Goal: Information Seeking & Learning: Find specific fact

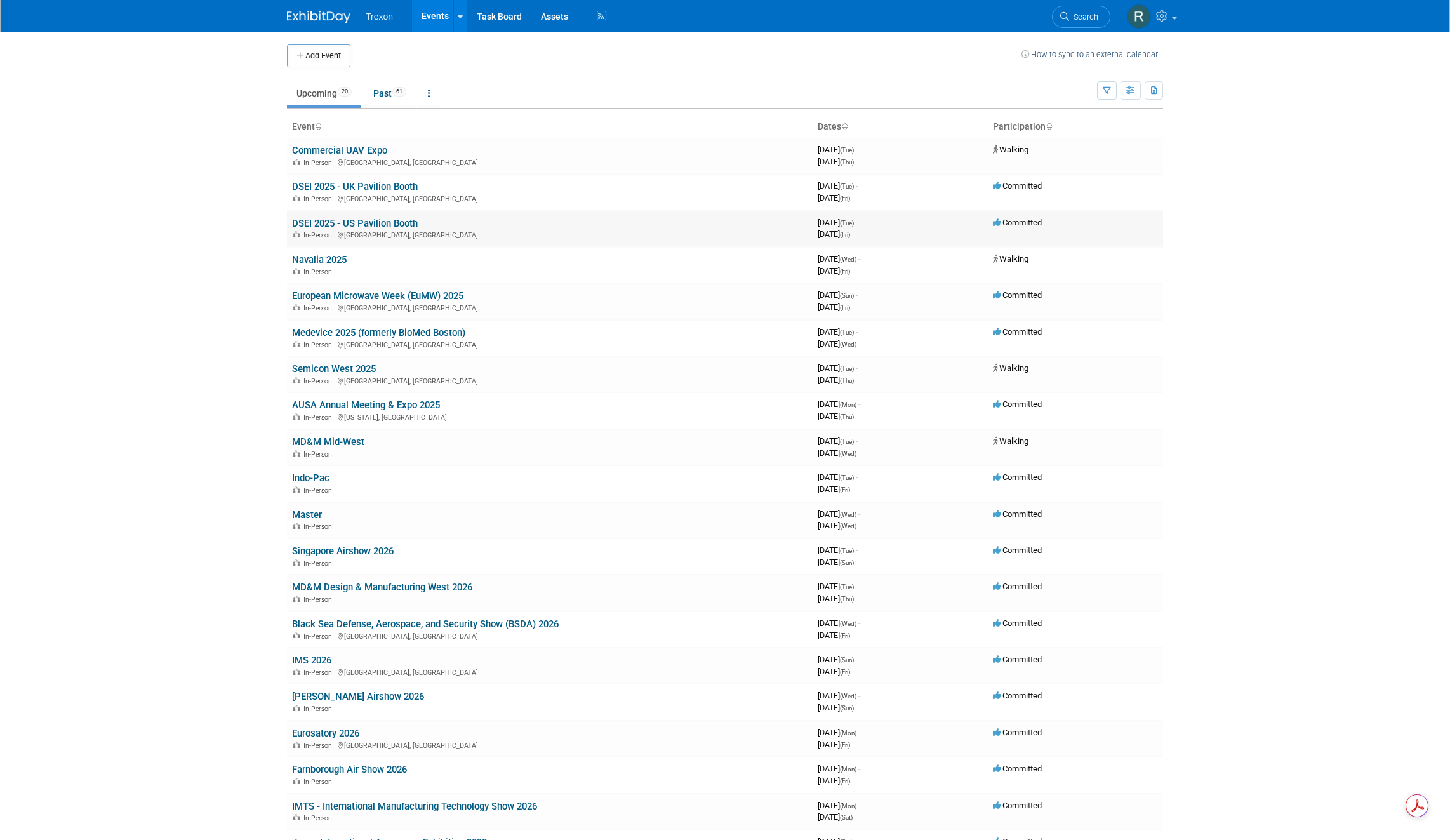
click at [398, 221] on link "DSEI 2025 - US Pavilion Booth" at bounding box center [355, 224] width 126 height 12
click at [357, 191] on link "DSEI 2025 - UK Pavilion Booth" at bounding box center [355, 187] width 126 height 12
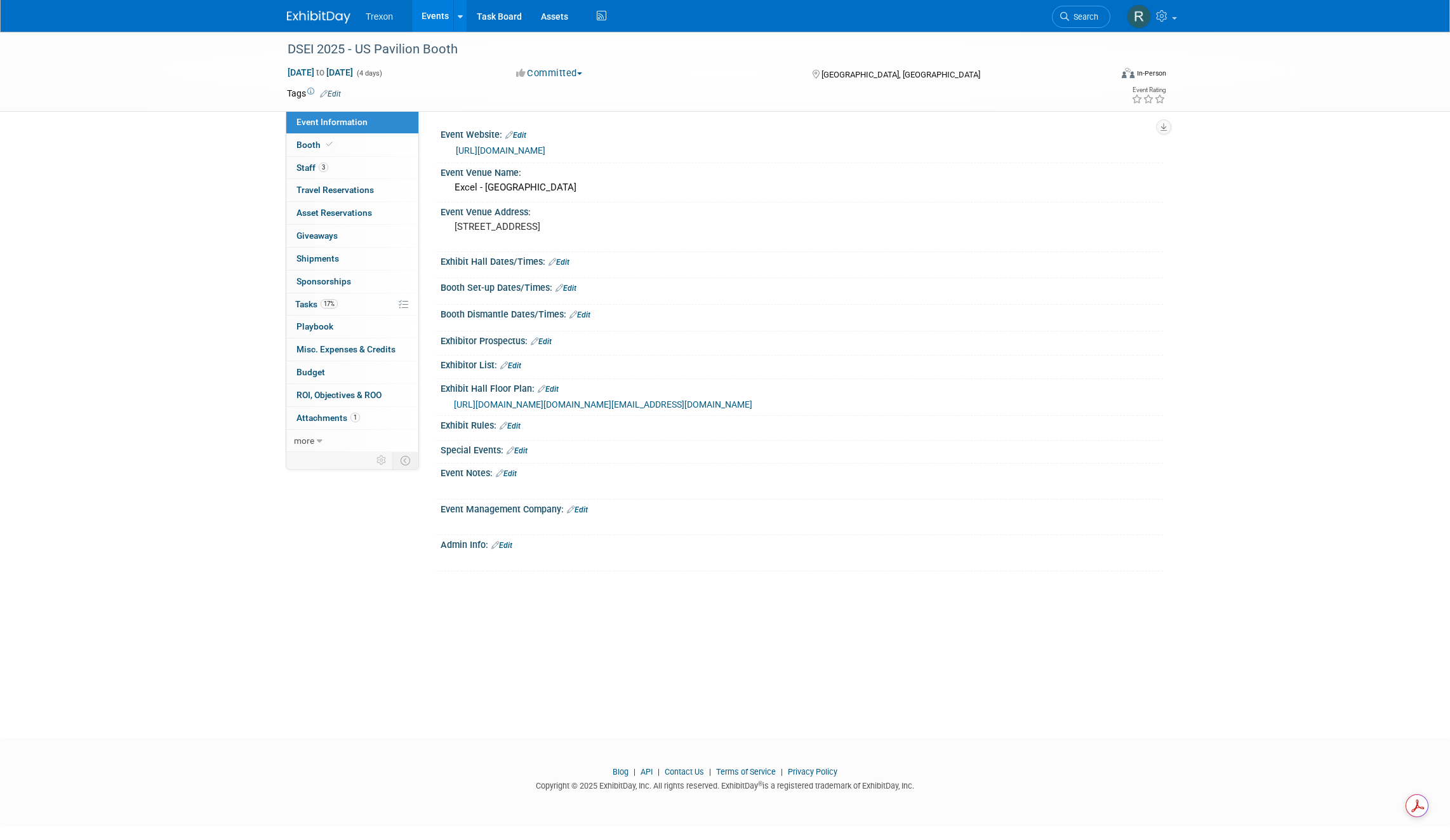
click at [511, 148] on link "https://www.dsei.co.uk/" at bounding box center [501, 150] width 90 height 10
drag, startPoint x: 497, startPoint y: 253, endPoint x: 444, endPoint y: 228, distance: 58.6
click at [444, 228] on div "1 Western Gateway Royal Victoria Dock London E16 1XL" at bounding box center [591, 233] width 301 height 31
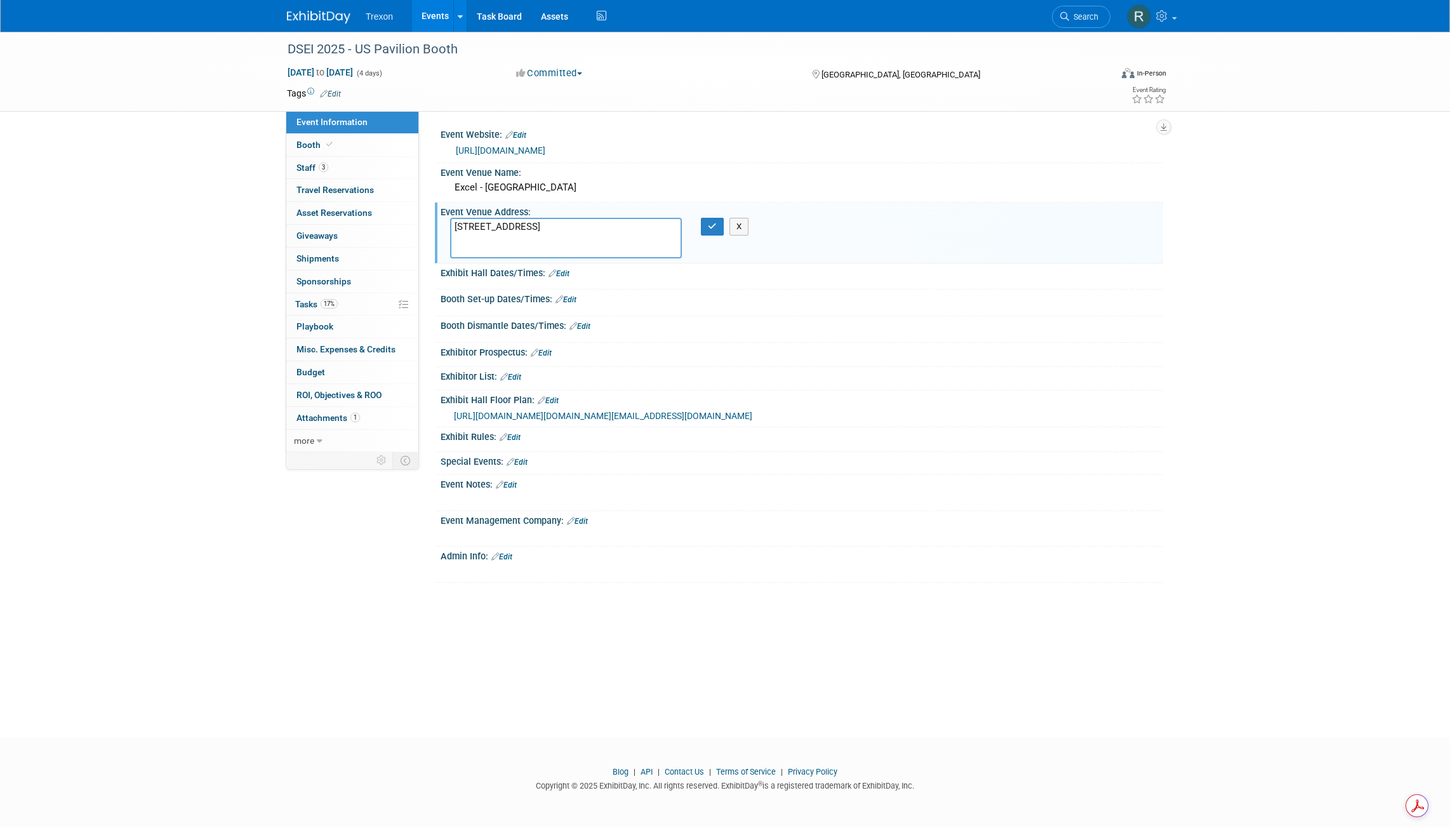
drag, startPoint x: 504, startPoint y: 249, endPoint x: 448, endPoint y: 226, distance: 60.5
click at [448, 226] on div "1 Western Gateway Royal Victoria Dock London E16 1XL" at bounding box center [566, 238] width 251 height 41
